Goal: Information Seeking & Learning: Find specific fact

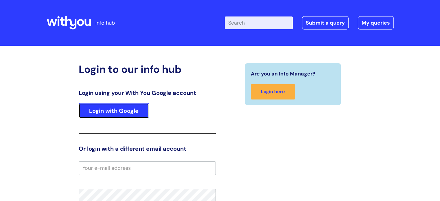
click at [128, 110] on link "Login with Google" at bounding box center [114, 110] width 70 height 15
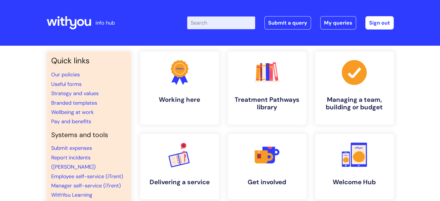
click at [236, 20] on input "Enter your search term here..." at bounding box center [221, 22] width 68 height 13
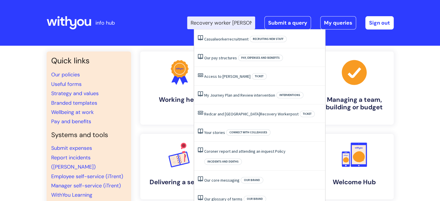
type input "Recovery worker sala"
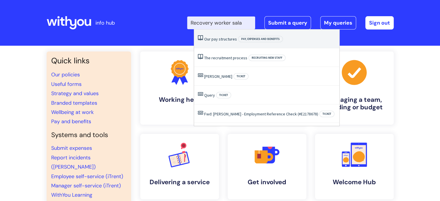
click at [229, 38] on link "Our pay structures" at bounding box center [220, 38] width 33 height 5
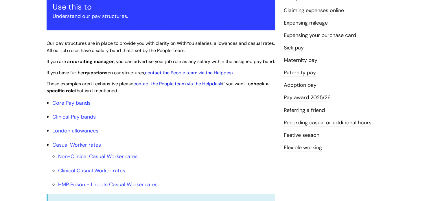
scroll to position [122, 0]
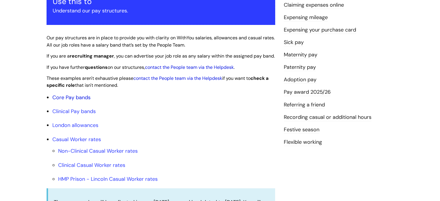
click at [80, 101] on link "Core Pay bands" at bounding box center [71, 97] width 38 height 7
click at [68, 101] on link "Core Pay bands" at bounding box center [71, 97] width 38 height 7
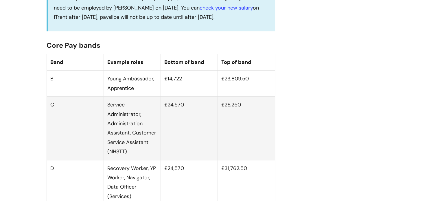
scroll to position [326, 0]
